Goal: Learn about a topic

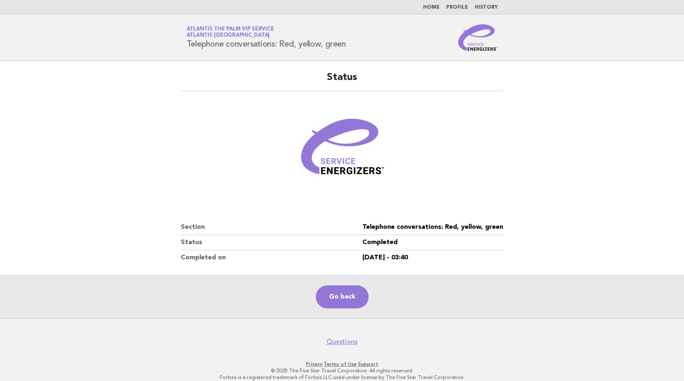
click at [221, 27] on link "Atlantis The Palm VIP Service Atlantis Dubai" at bounding box center [229, 32] width 87 height 12
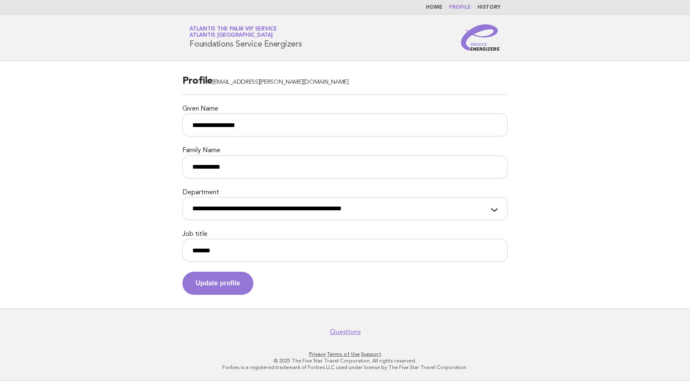
click at [465, 42] on img at bounding box center [481, 37] width 40 height 26
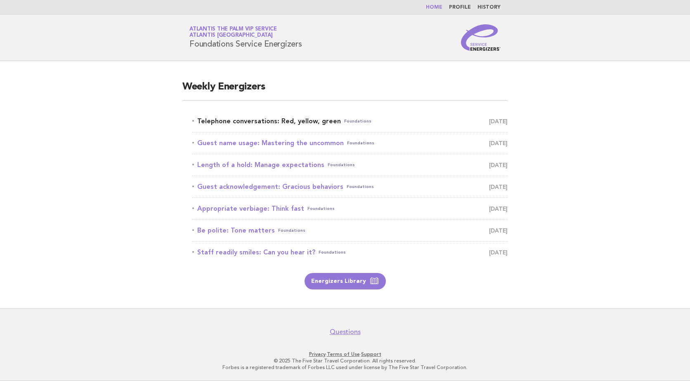
click at [315, 118] on link "Telephone conversations: Red, yellow, green Foundations [DATE]" at bounding box center [349, 122] width 315 height 12
